Goal: Task Accomplishment & Management: Use online tool/utility

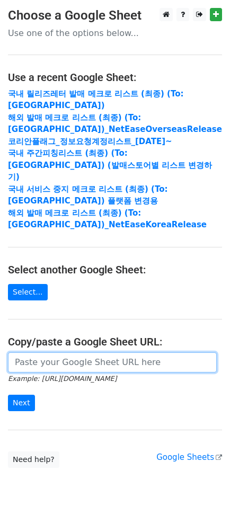
click at [122, 353] on input "url" at bounding box center [112, 363] width 209 height 20
paste input "https://docs.google.com/spreadsheets/d/1178Bxv3DDyr6KpQO2fDwwy7yCq2Q7-oYB3KZPmg…"
type input "https://docs.google.com/spreadsheets/d/1178Bxv3DDyr6KpQO2fDwwy7yCq2Q7-oYB3KZPmg…"
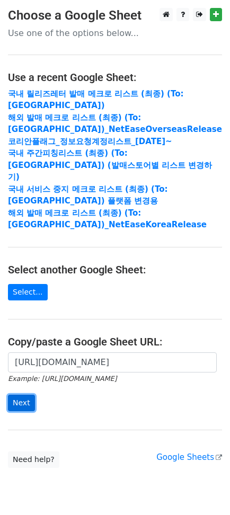
click at [27, 395] on input "Next" at bounding box center [21, 403] width 27 height 16
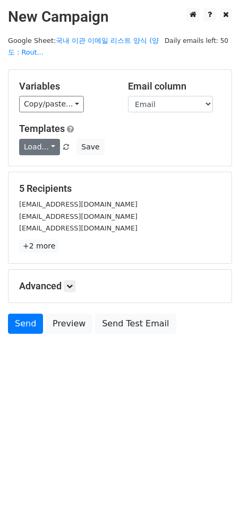
click at [31, 144] on link "Load..." at bounding box center [39, 147] width 41 height 16
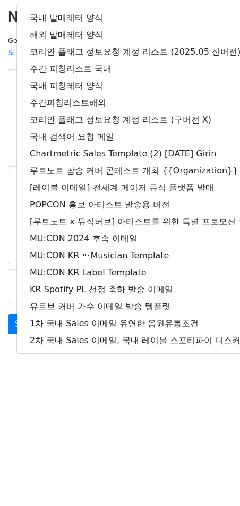
click at [8, 264] on form "Variables Copy/paste... {{Name}} {{Email}} {{Company}} {{cc}} {{bcc}} {{양도사}} {…" at bounding box center [120, 204] width 224 height 270
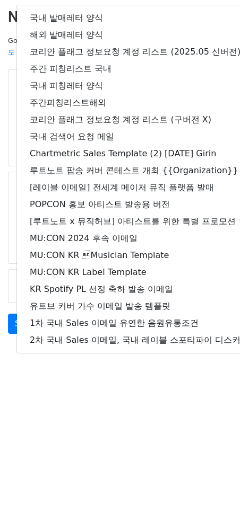
click at [8, 264] on form "Variables Copy/paste... {{Name}} {{Email}} {{Company}} {{cc}} {{bcc}} {{양도사}} {…" at bounding box center [120, 204] width 224 height 270
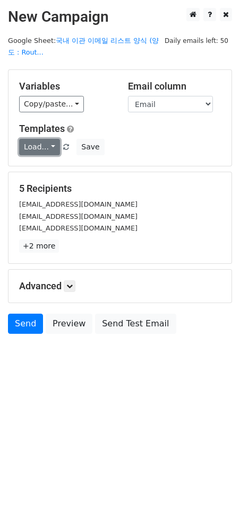
click at [41, 149] on link "Load..." at bounding box center [39, 147] width 41 height 16
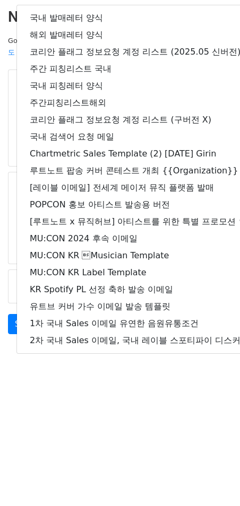
click at [11, 25] on h2 "New Campaign" at bounding box center [120, 17] width 224 height 18
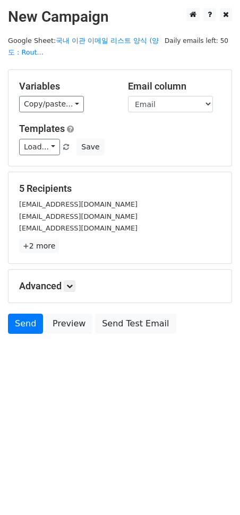
click at [12, 14] on h2 "New Campaign" at bounding box center [120, 17] width 224 height 18
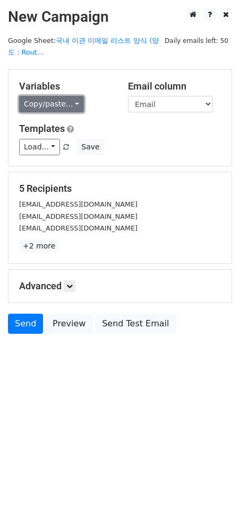
click at [54, 103] on link "Copy/paste..." at bounding box center [51, 104] width 65 height 16
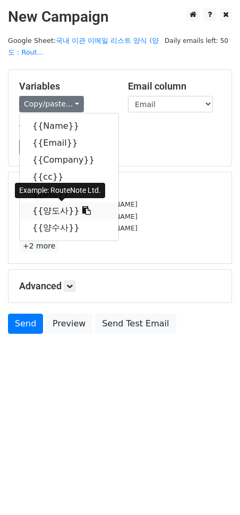
click at [53, 210] on link "{{양도사}}" at bounding box center [69, 211] width 99 height 17
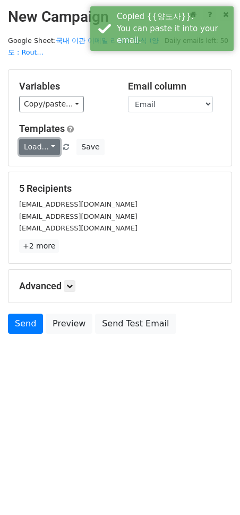
click at [38, 144] on link "Load..." at bounding box center [39, 147] width 41 height 16
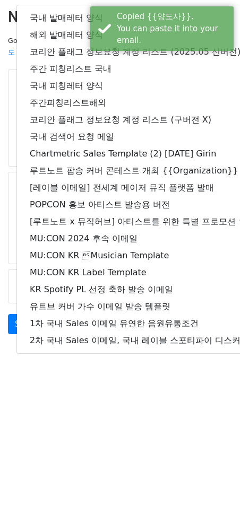
click at [10, 160] on div "Variables Copy/paste... {{Name}} {{Email}} {{Company}} {{cc}} {{bcc}} {{양도사}} {…" at bounding box center [119, 118] width 223 height 96
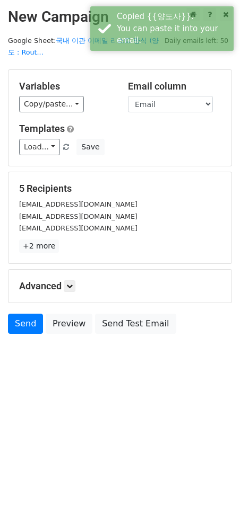
click at [10, 151] on div "Variables Copy/paste... {{Name}} {{Email}} {{Company}} {{cc}} {{bcc}} {{양도사}} {…" at bounding box center [119, 118] width 223 height 96
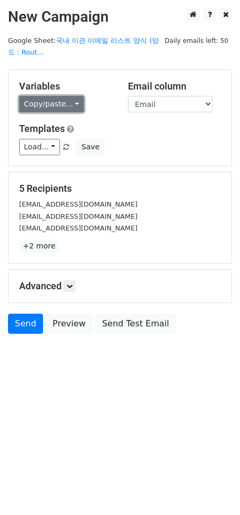
click at [64, 105] on link "Copy/paste..." at bounding box center [51, 104] width 65 height 16
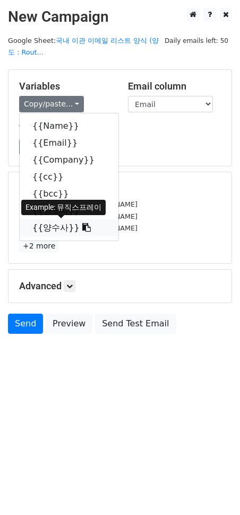
click at [52, 228] on link "{{양수사}}" at bounding box center [69, 227] width 99 height 17
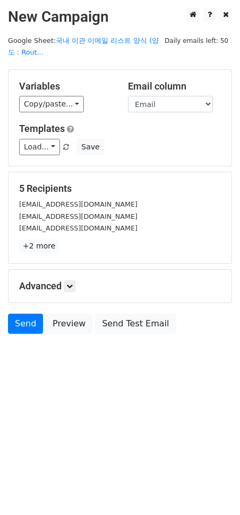
click at [116, 234] on div "5 Recipients mlb.right@kakaoent.com mnoti@ygmail.net dl_bugsnotice@bugs.co.kr +…" at bounding box center [119, 218] width 201 height 70
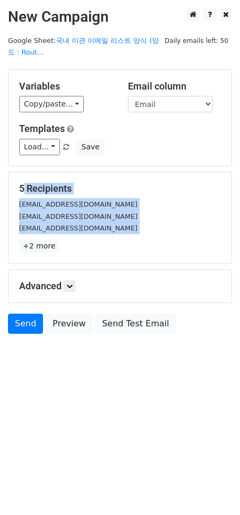
drag, startPoint x: 113, startPoint y: 238, endPoint x: 58, endPoint y: 179, distance: 81.4
click at [58, 179] on div "5 Recipients mlb.right@kakaoent.com mnoti@ygmail.net dl_bugsnotice@bugs.co.kr +…" at bounding box center [119, 217] width 223 height 91
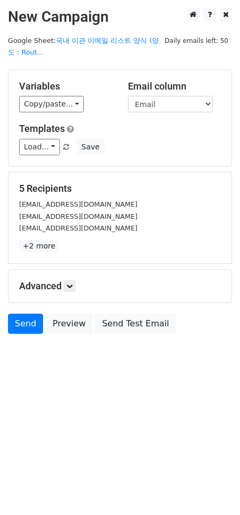
drag, startPoint x: 120, startPoint y: 196, endPoint x: 74, endPoint y: 232, distance: 58.5
click at [120, 196] on div "5 Recipients mlb.right@kakaoent.com mnoti@ygmail.net dl_bugsnotice@bugs.co.kr +…" at bounding box center [119, 218] width 201 height 70
click at [46, 241] on link "+2 more" at bounding box center [39, 246] width 40 height 13
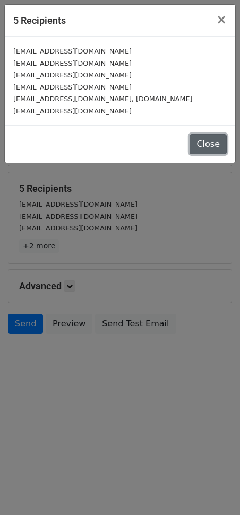
click at [198, 140] on button "Close" at bounding box center [207, 144] width 37 height 20
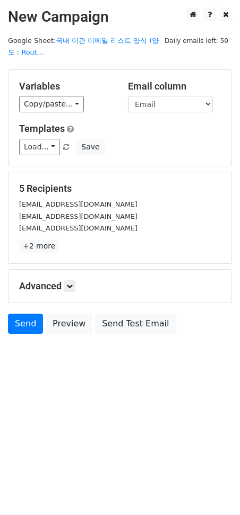
click at [139, 193] on div "5 Recipients mlb.right@kakaoent.com mnoti@ygmail.net dl_bugsnotice@bugs.co.kr +…" at bounding box center [119, 218] width 201 height 70
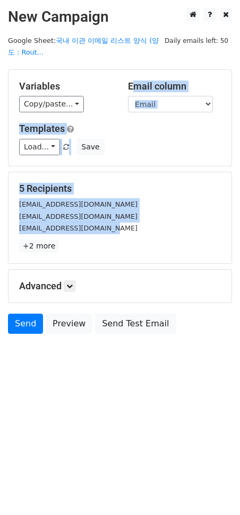
drag, startPoint x: 130, startPoint y: 227, endPoint x: 86, endPoint y: 99, distance: 135.6
click at [83, 103] on form "Variables Copy/paste... {{Name}} {{Email}} {{Company}} {{cc}} {{bcc}} {{양도사}} {…" at bounding box center [120, 204] width 224 height 270
click at [149, 173] on div "5 Recipients mlb.right@kakaoent.com mnoti@ygmail.net dl_bugsnotice@bugs.co.kr +…" at bounding box center [119, 217] width 223 height 91
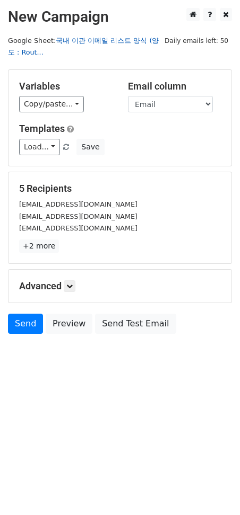
click at [87, 37] on link "국내 이관 이메일 리스트 양식 (양도 : Rout..." at bounding box center [83, 47] width 151 height 20
click at [26, 327] on link "Send" at bounding box center [25, 324] width 35 height 20
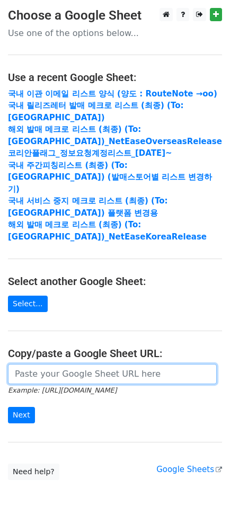
click at [92, 364] on input "url" at bounding box center [112, 374] width 209 height 20
paste input "[URL][DOMAIN_NAME]"
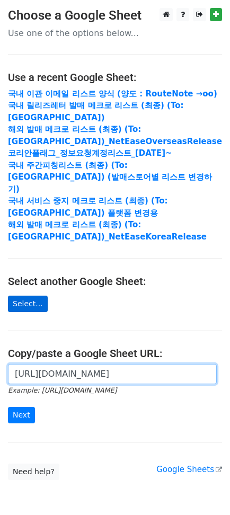
scroll to position [0, 257]
type input "[URL][DOMAIN_NAME]"
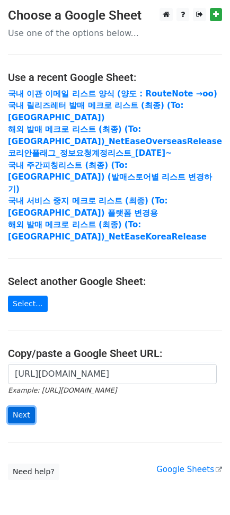
click at [25, 407] on input "Next" at bounding box center [21, 415] width 27 height 16
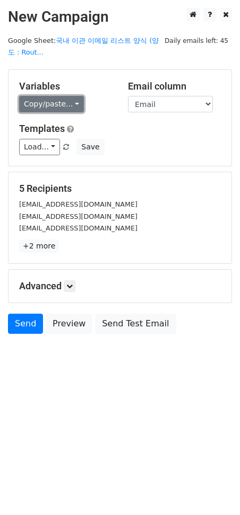
click at [46, 102] on link "Copy/paste..." at bounding box center [51, 104] width 65 height 16
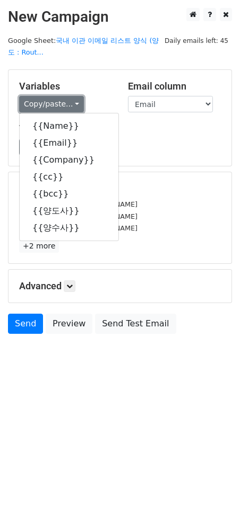
click at [54, 102] on link "Copy/paste..." at bounding box center [51, 104] width 65 height 16
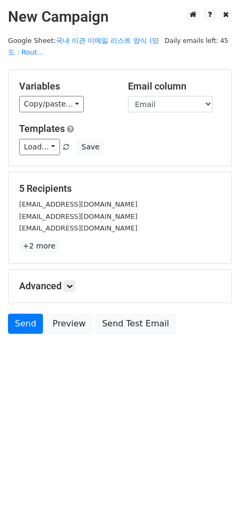
click at [42, 113] on div "Variables Copy/paste... {{Name}} {{Email}} {{Company}} {{cc}} {{bcc}} {{양도사}} {…" at bounding box center [119, 118] width 223 height 96
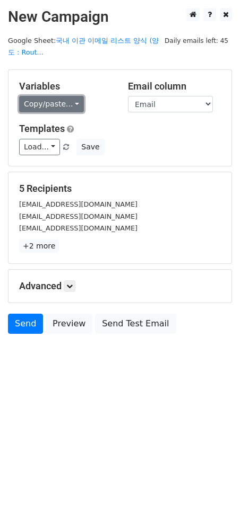
click at [50, 104] on link "Copy/paste..." at bounding box center [51, 104] width 65 height 16
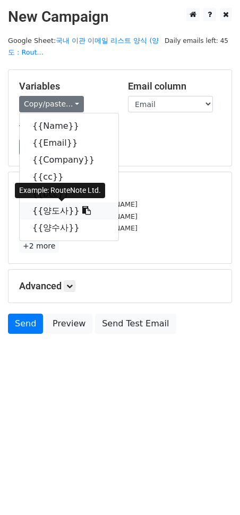
click at [66, 210] on link "{{양도사}}" at bounding box center [69, 211] width 99 height 17
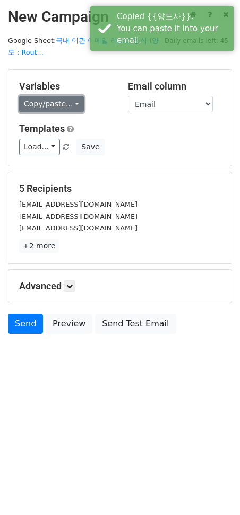
click at [41, 101] on link "Copy/paste..." at bounding box center [51, 104] width 65 height 16
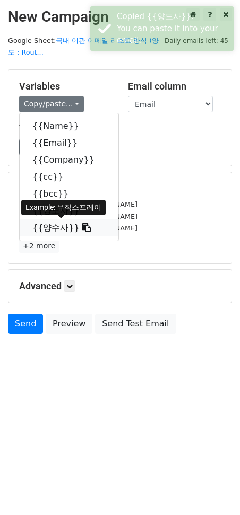
click at [51, 229] on link "{{양수사}}" at bounding box center [69, 227] width 99 height 17
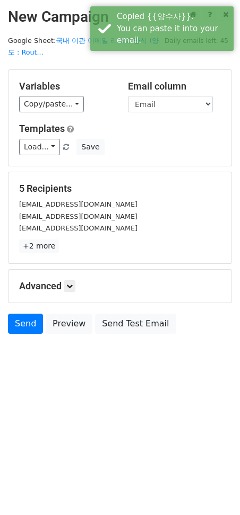
drag, startPoint x: 147, startPoint y: 193, endPoint x: 117, endPoint y: 225, distance: 44.2
click at [146, 195] on div "5 Recipients mlb.right@kakaoent.com mnoti@ygmail.net dl_bugsnotice@bugs.co.kr +…" at bounding box center [119, 218] width 201 height 70
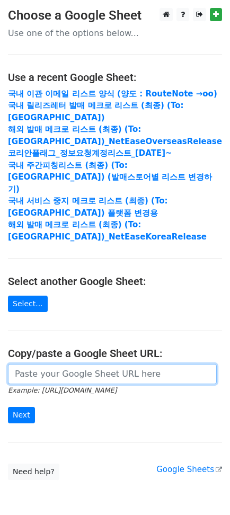
click at [76, 364] on input "url" at bounding box center [112, 374] width 209 height 20
paste input "[URL][DOMAIN_NAME]"
type input "[URL][DOMAIN_NAME]"
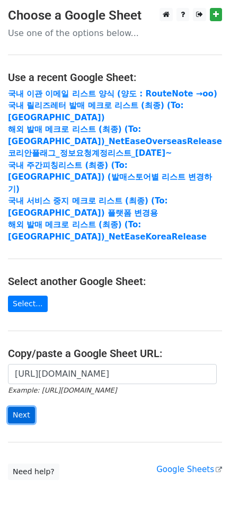
click at [23, 407] on input "Next" at bounding box center [21, 415] width 27 height 16
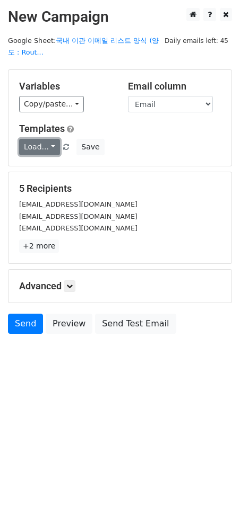
click at [27, 143] on link "Load..." at bounding box center [39, 147] width 41 height 16
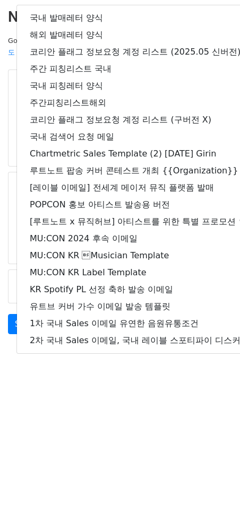
click at [7, 58] on main "New Campaign Daily emails left: 45 Google Sheet: 국내 이관 이메일 리스트 양식 (양도 : Rout...…" at bounding box center [120, 173] width 240 height 331
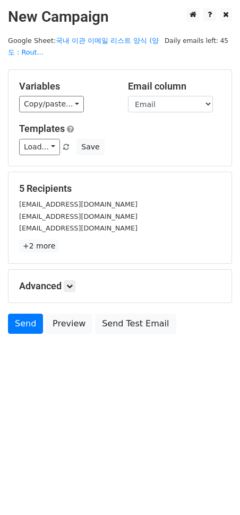
click at [5, 60] on main "New Campaign Daily emails left: 45 Google Sheet: 국내 이관 이메일 리스트 양식 (양도 : Rout...…" at bounding box center [120, 173] width 240 height 331
click at [40, 147] on link "Load..." at bounding box center [39, 147] width 41 height 16
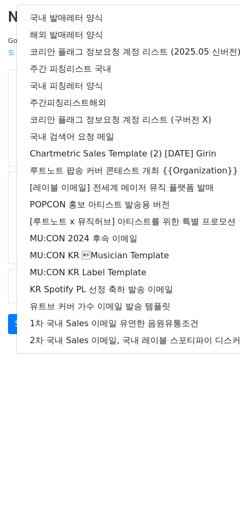
click at [2, 78] on main "New Campaign Daily emails left: 45 Google Sheet: 국내 이관 이메일 리스트 양식 (양도 : Rout...…" at bounding box center [120, 173] width 240 height 331
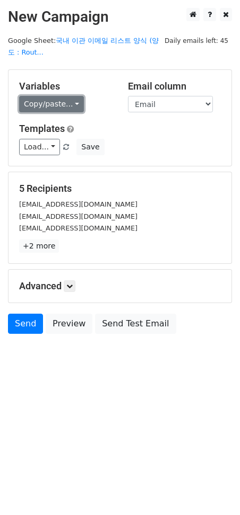
click at [45, 103] on link "Copy/paste..." at bounding box center [51, 104] width 65 height 16
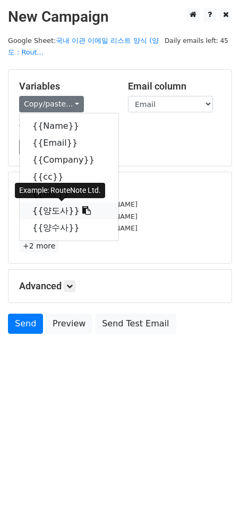
click at [50, 212] on link "{{양도사}}" at bounding box center [69, 211] width 99 height 17
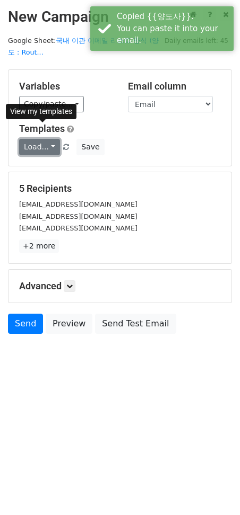
click at [36, 144] on link "Load..." at bounding box center [39, 147] width 41 height 16
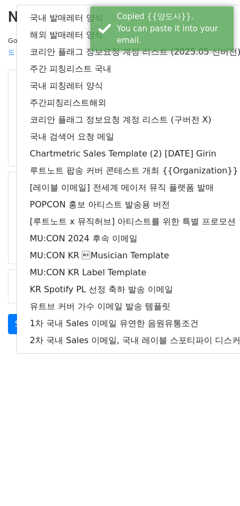
click at [11, 122] on div "Variables Copy/paste... {{Name}} {{Email}} {{Company}} {{cc}} {{bcc}} {{양도사}} {…" at bounding box center [119, 118] width 223 height 96
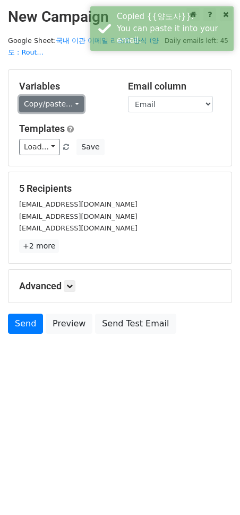
click at [46, 107] on link "Copy/paste..." at bounding box center [51, 104] width 65 height 16
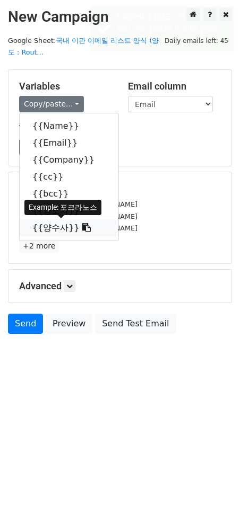
click at [57, 227] on link "{{양수사}}" at bounding box center [69, 227] width 99 height 17
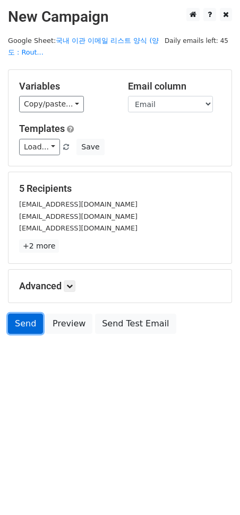
click at [23, 319] on link "Send" at bounding box center [25, 324] width 35 height 20
